Goal: Transaction & Acquisition: Subscribe to service/newsletter

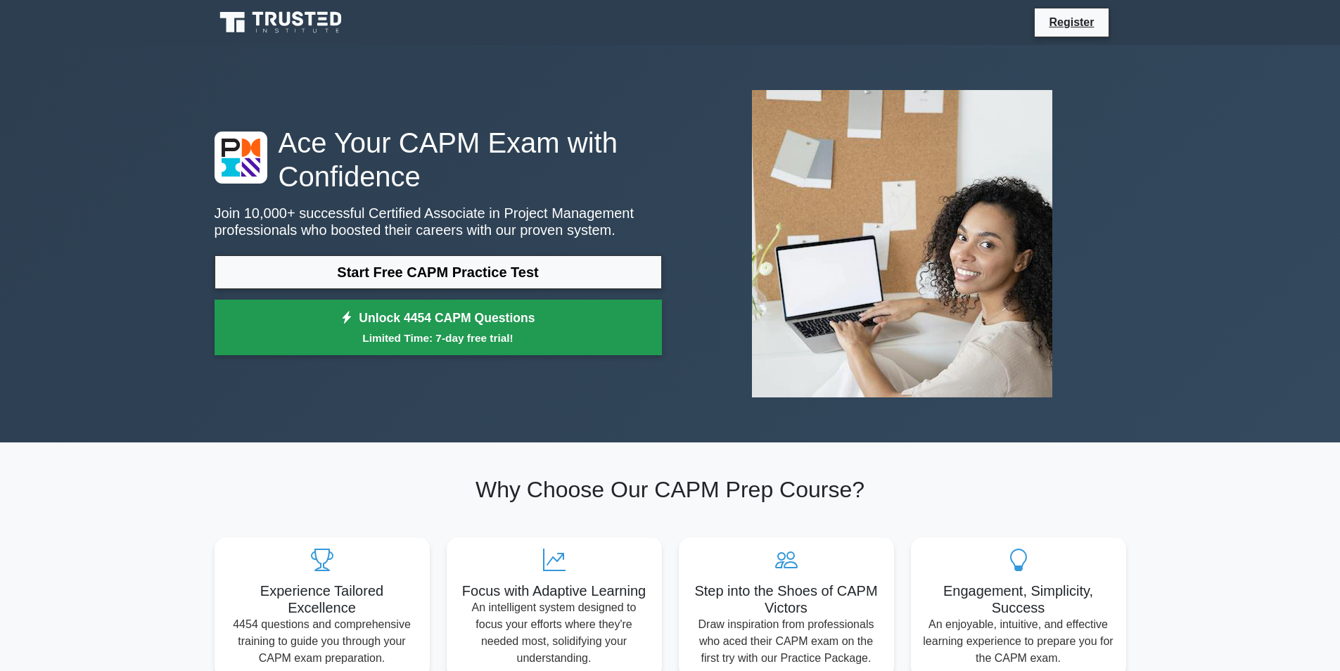
click at [459, 345] on small "Limited Time: 7-day free trial!" at bounding box center [438, 338] width 412 height 16
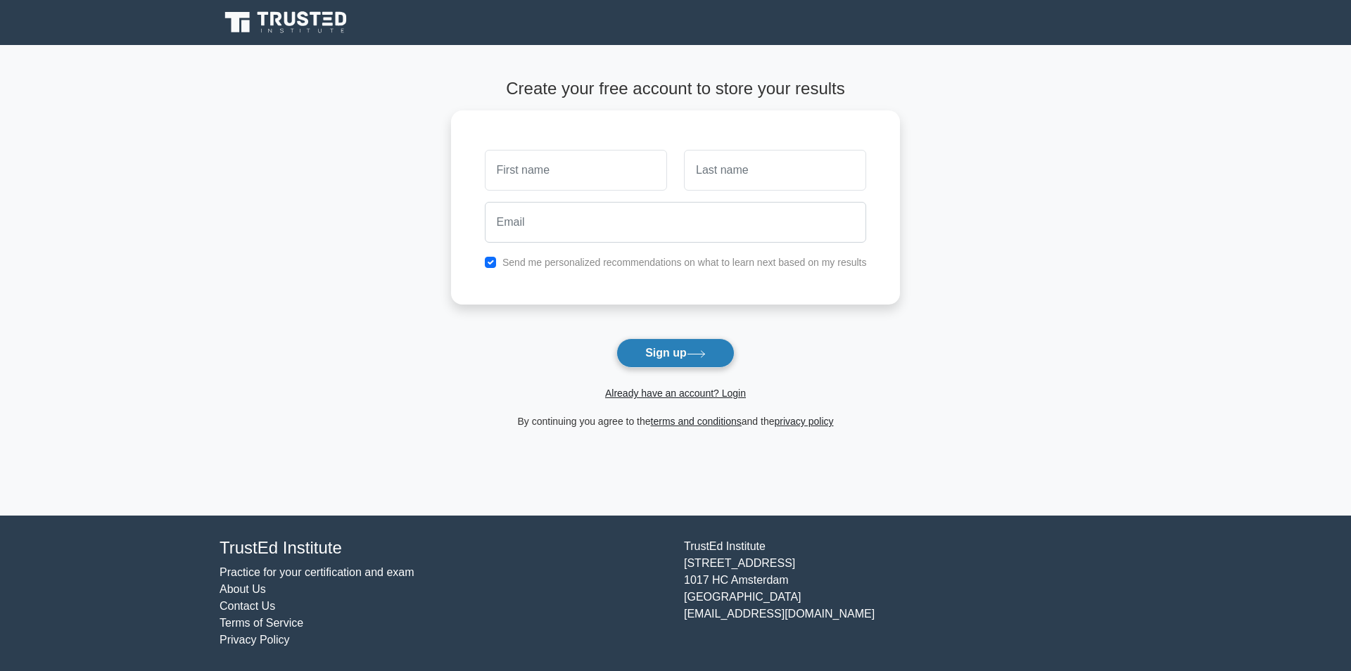
click at [724, 355] on button "Sign up" at bounding box center [675, 353] width 118 height 30
click at [623, 353] on button "Sign up" at bounding box center [675, 353] width 118 height 30
click at [628, 356] on button "Sign up" at bounding box center [675, 353] width 118 height 30
